Goal: Transaction & Acquisition: Download file/media

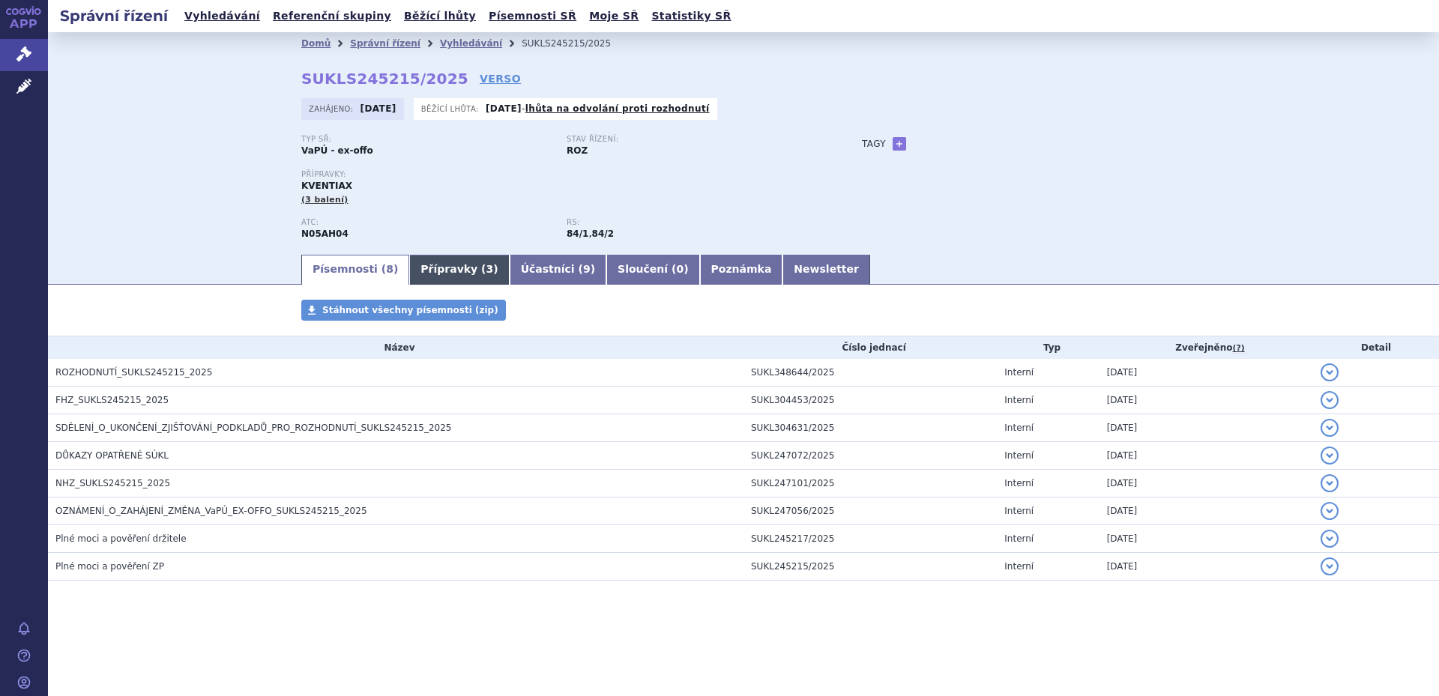
click at [418, 263] on link "Přípravky ( 3 )" at bounding box center [459, 270] width 100 height 30
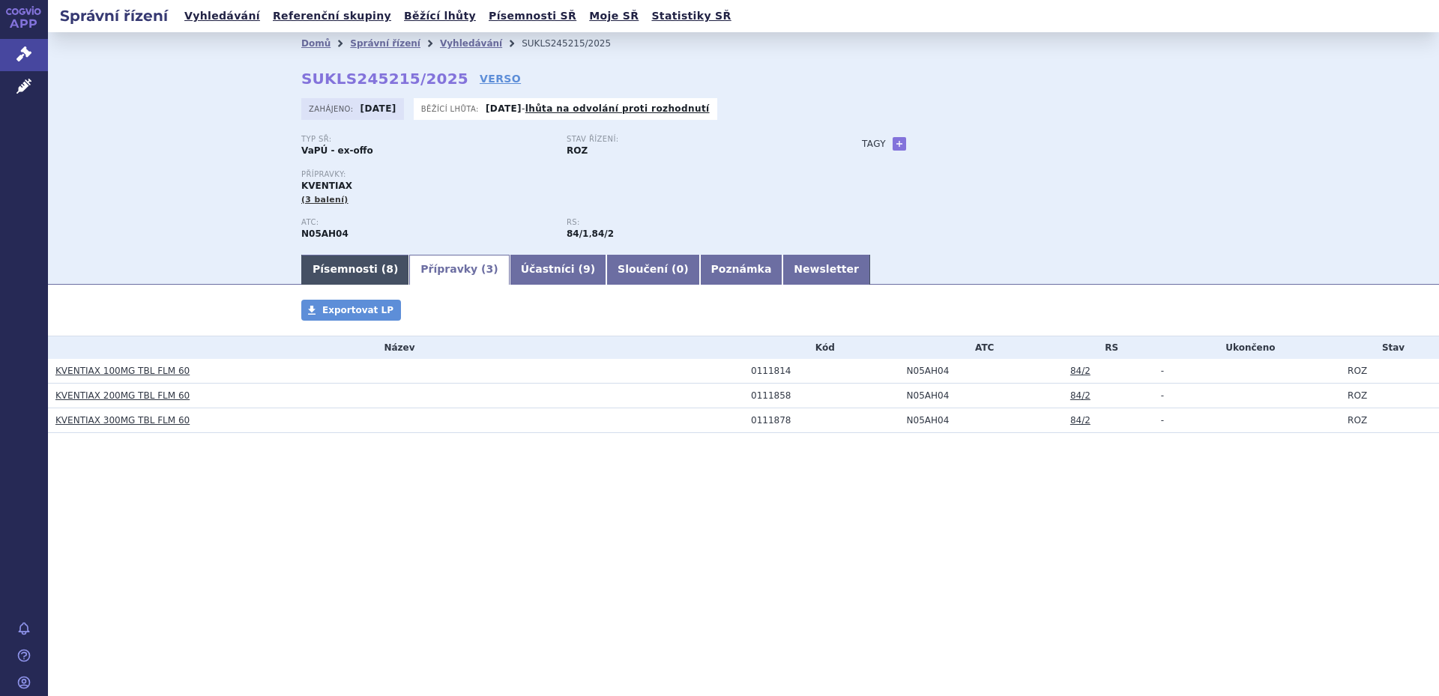
click at [356, 263] on link "Písemnosti ( 8 )" at bounding box center [355, 270] width 108 height 30
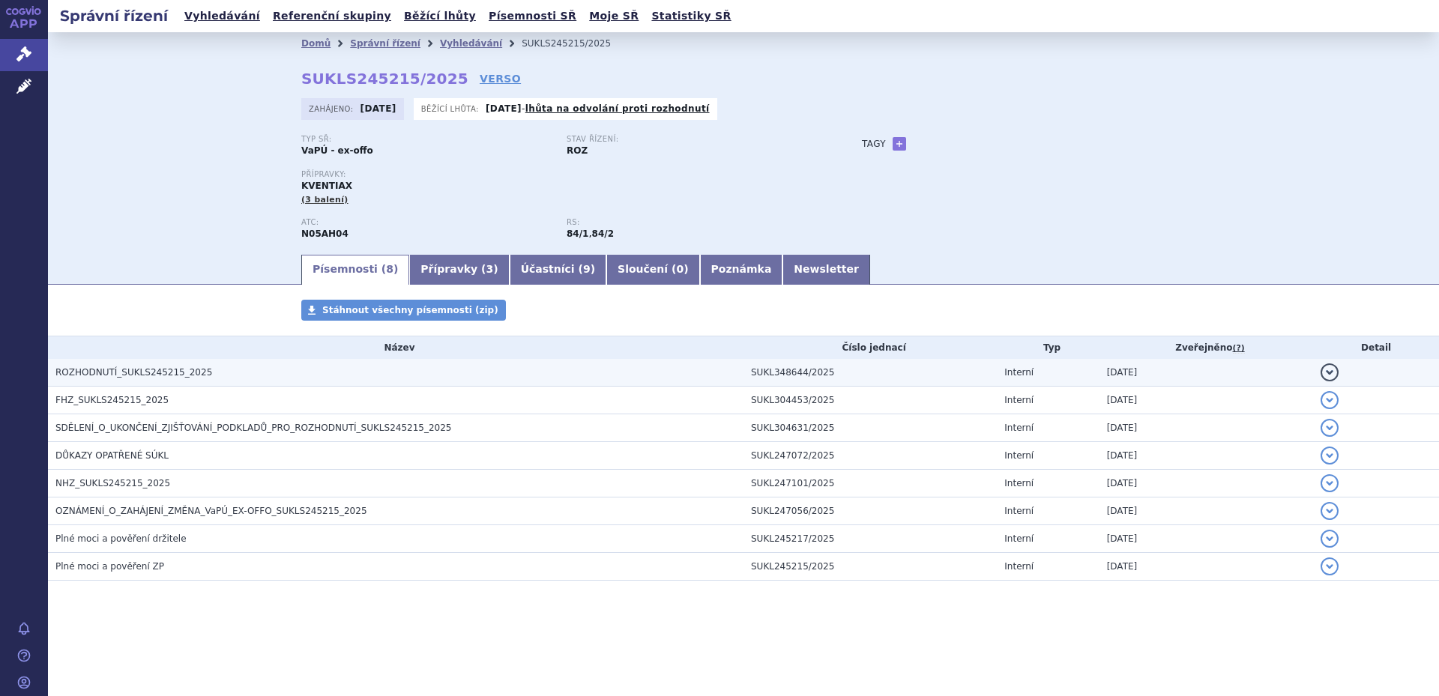
click at [129, 376] on span "ROZHODNUTÍ_SUKLS245215_2025" at bounding box center [133, 372] width 157 height 10
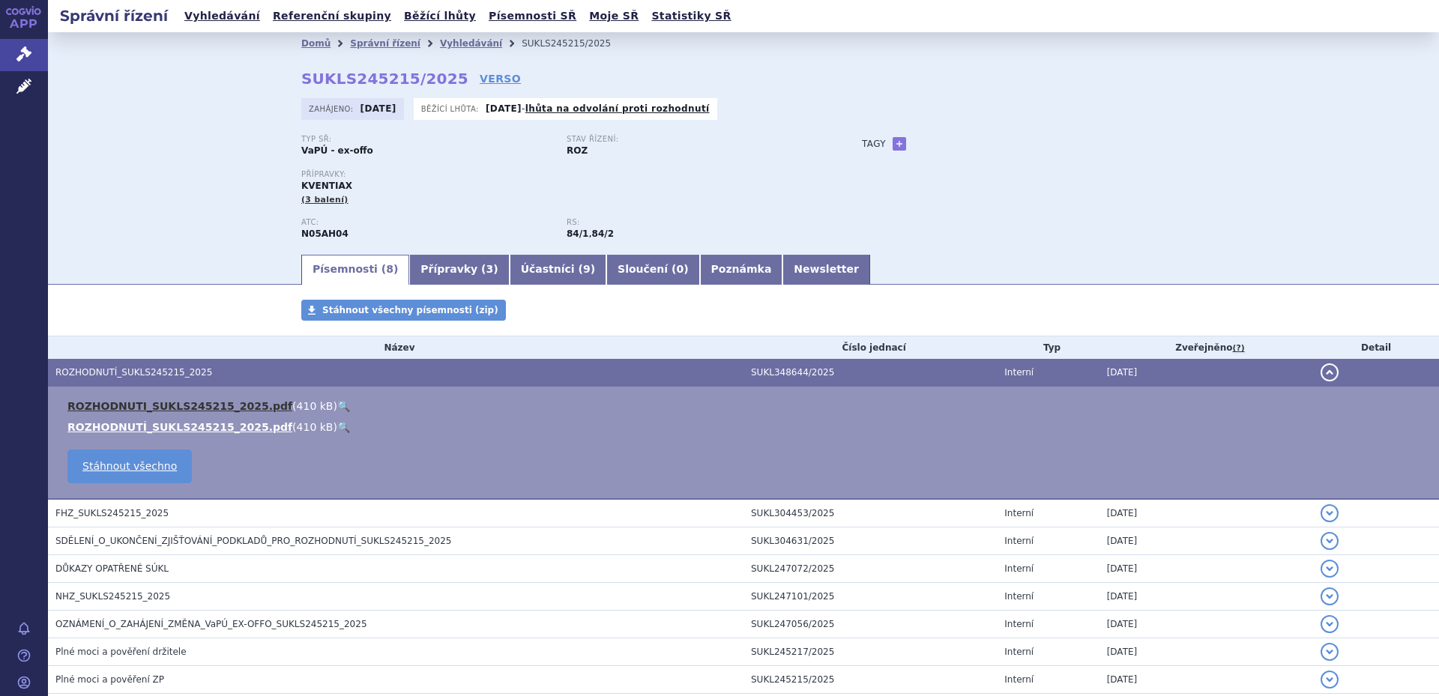
click at [135, 403] on link "ROZHODNUTI_SUKLS245215_2025.pdf" at bounding box center [179, 406] width 225 height 12
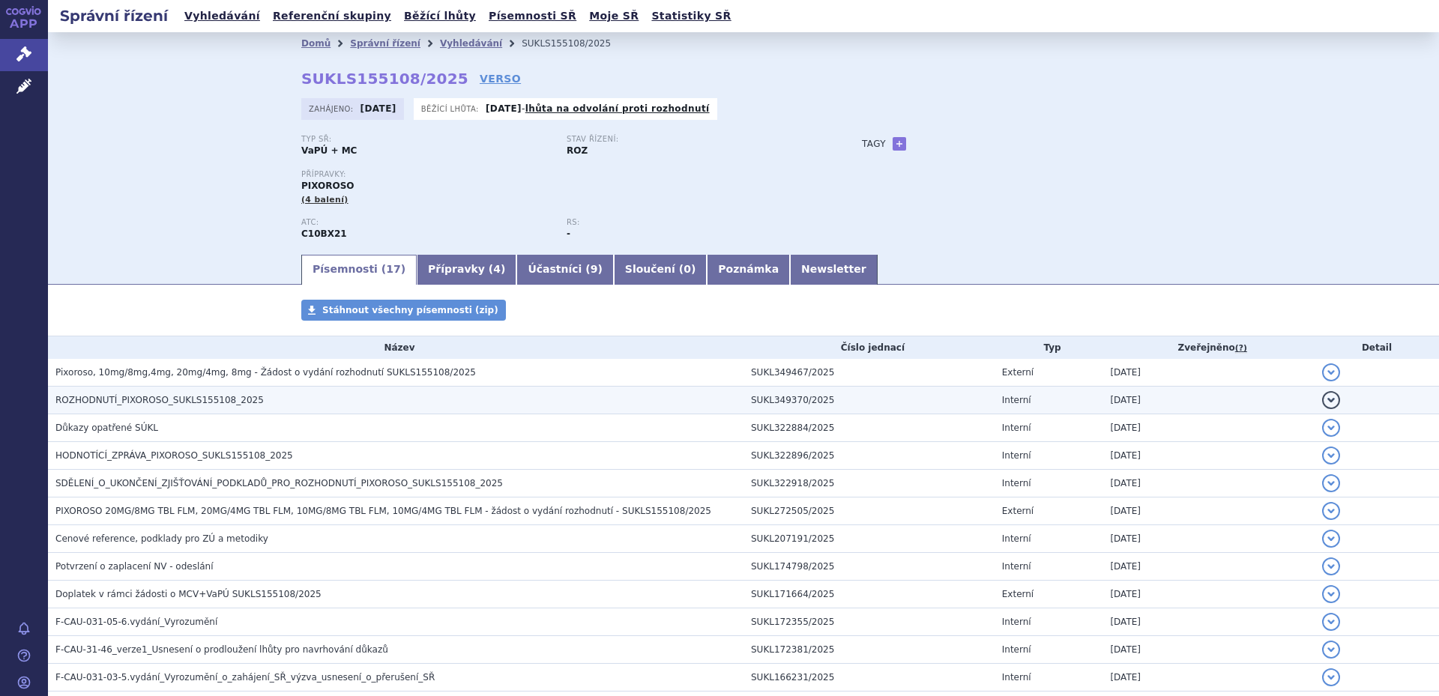
click at [188, 396] on span "ROZHODNUTÍ_PIXOROSO_SUKLS155108_2025" at bounding box center [159, 400] width 208 height 10
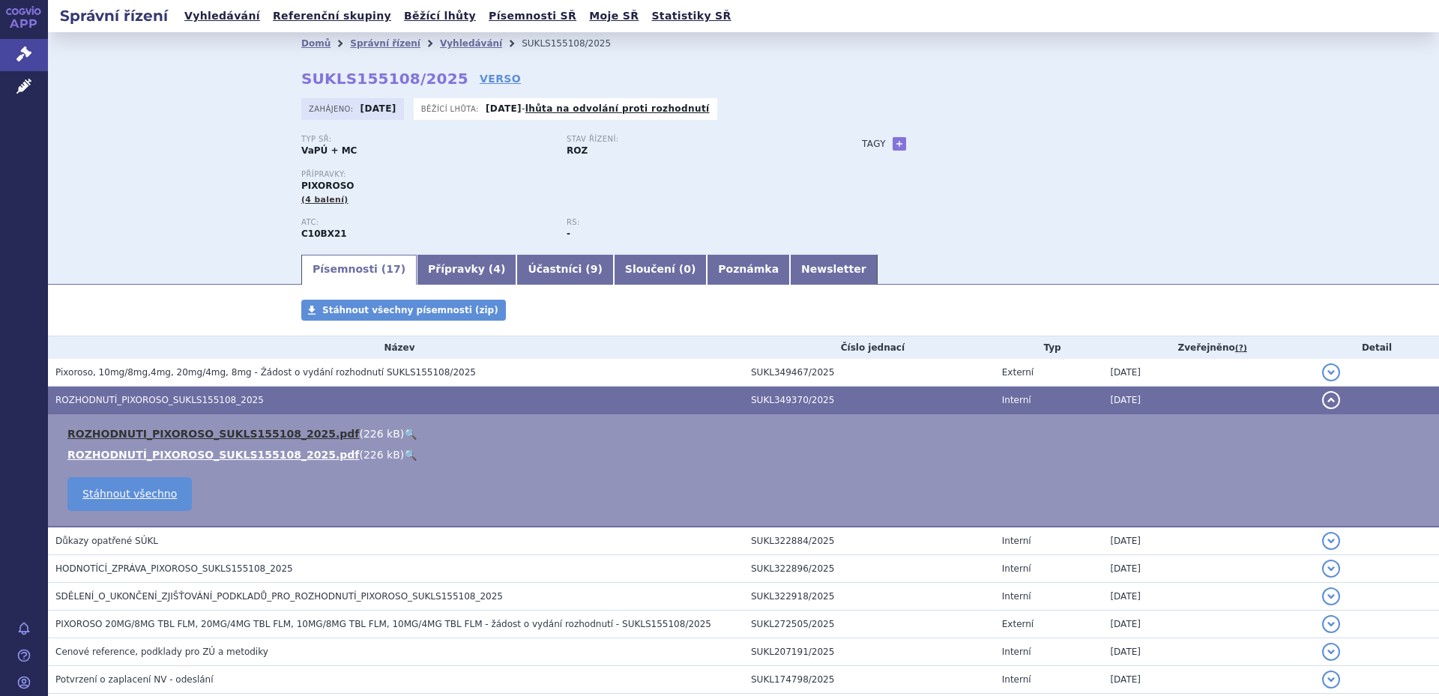
click at [184, 429] on link "ROZHODNUTI_PIXOROSO_SUKLS155108_2025.pdf" at bounding box center [213, 434] width 292 height 12
